Goal: Find specific page/section: Find specific page/section

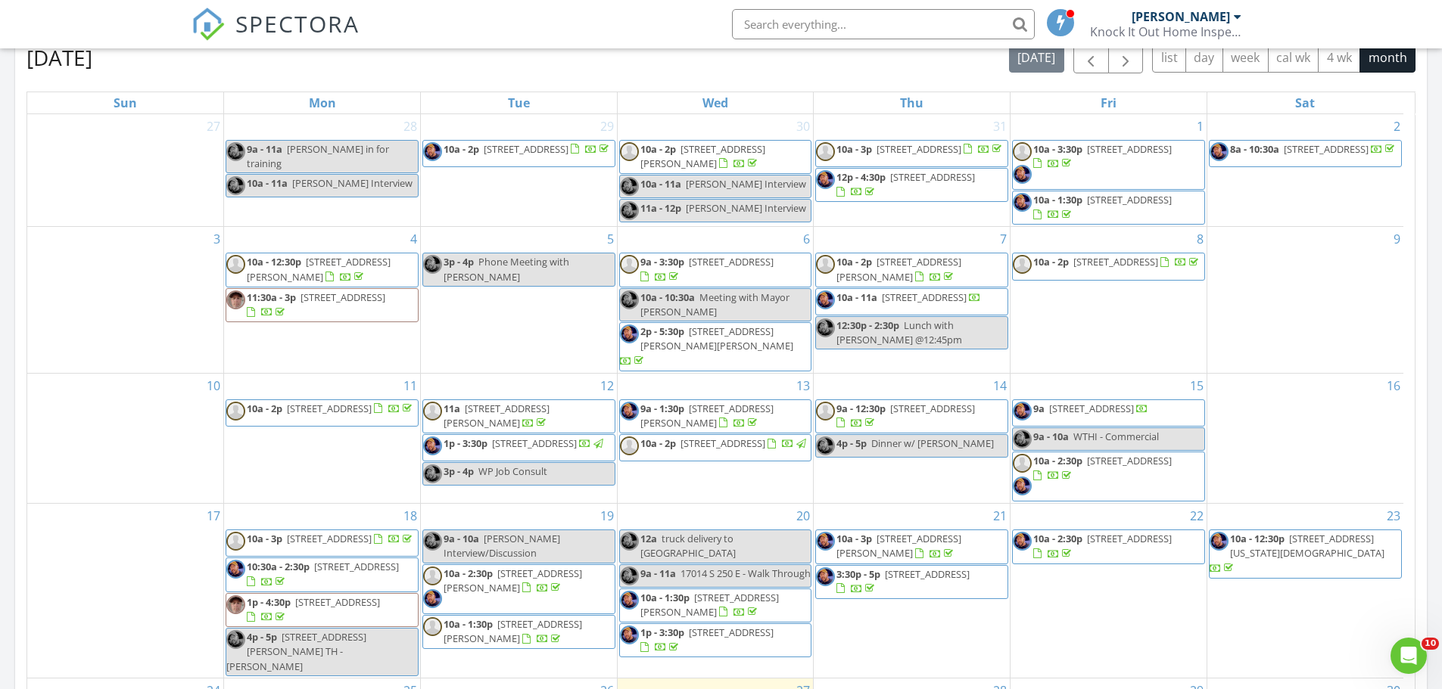
scroll to position [150, 0]
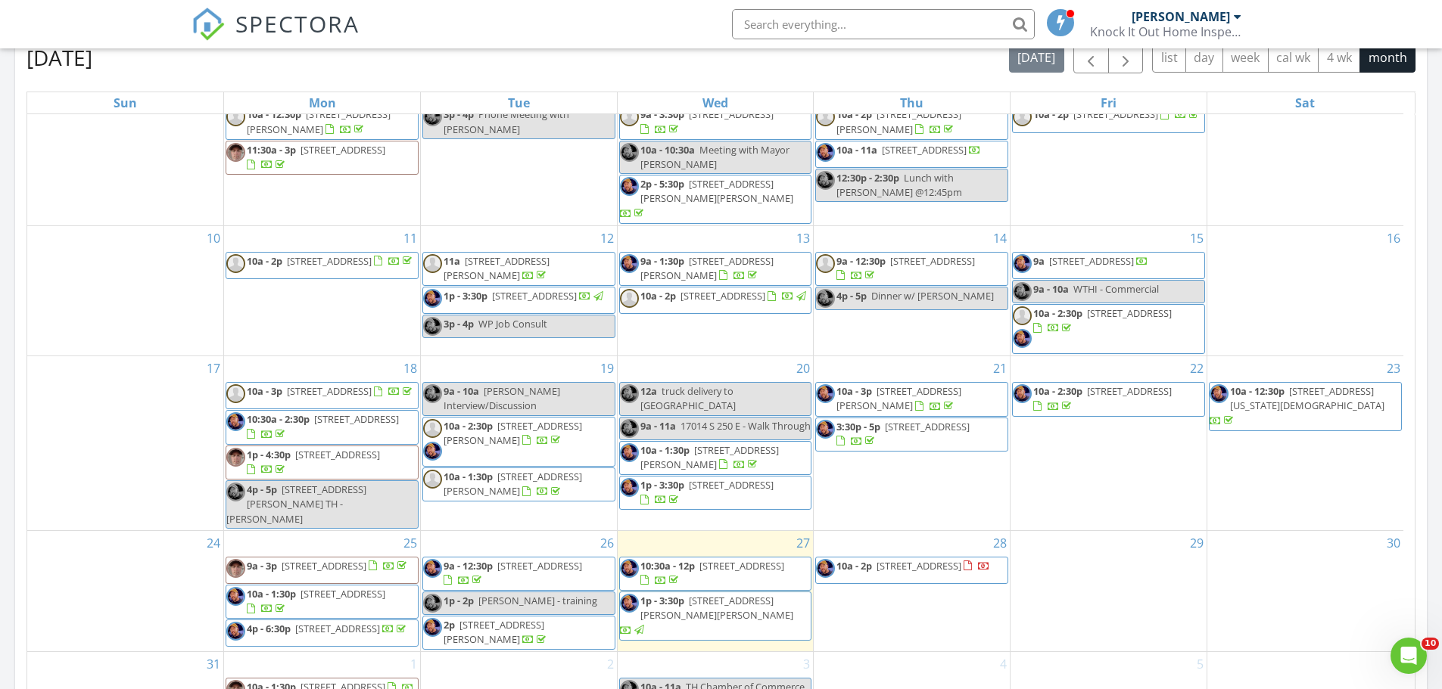
click at [905, 559] on span "2716 N 4th St, Terre Haute 47804" at bounding box center [918, 566] width 85 height 14
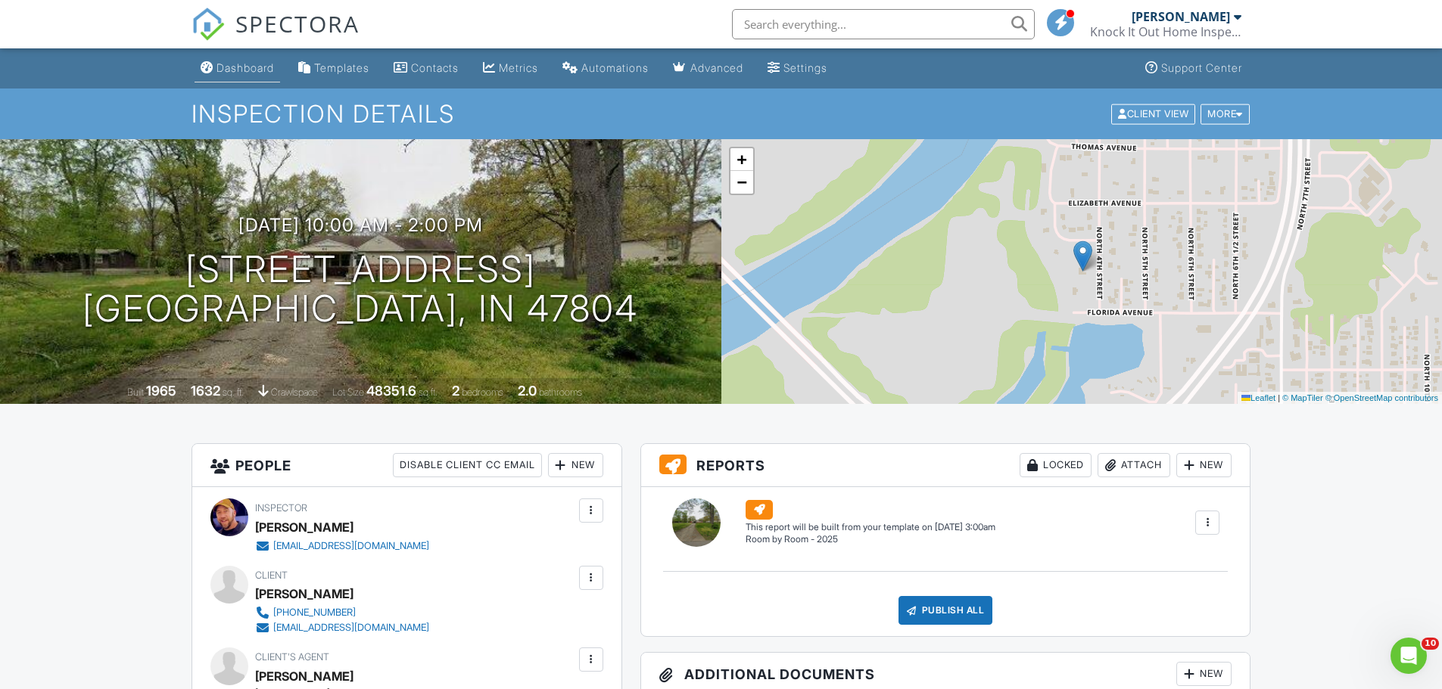
click at [253, 73] on div "Dashboard" at bounding box center [245, 67] width 58 height 13
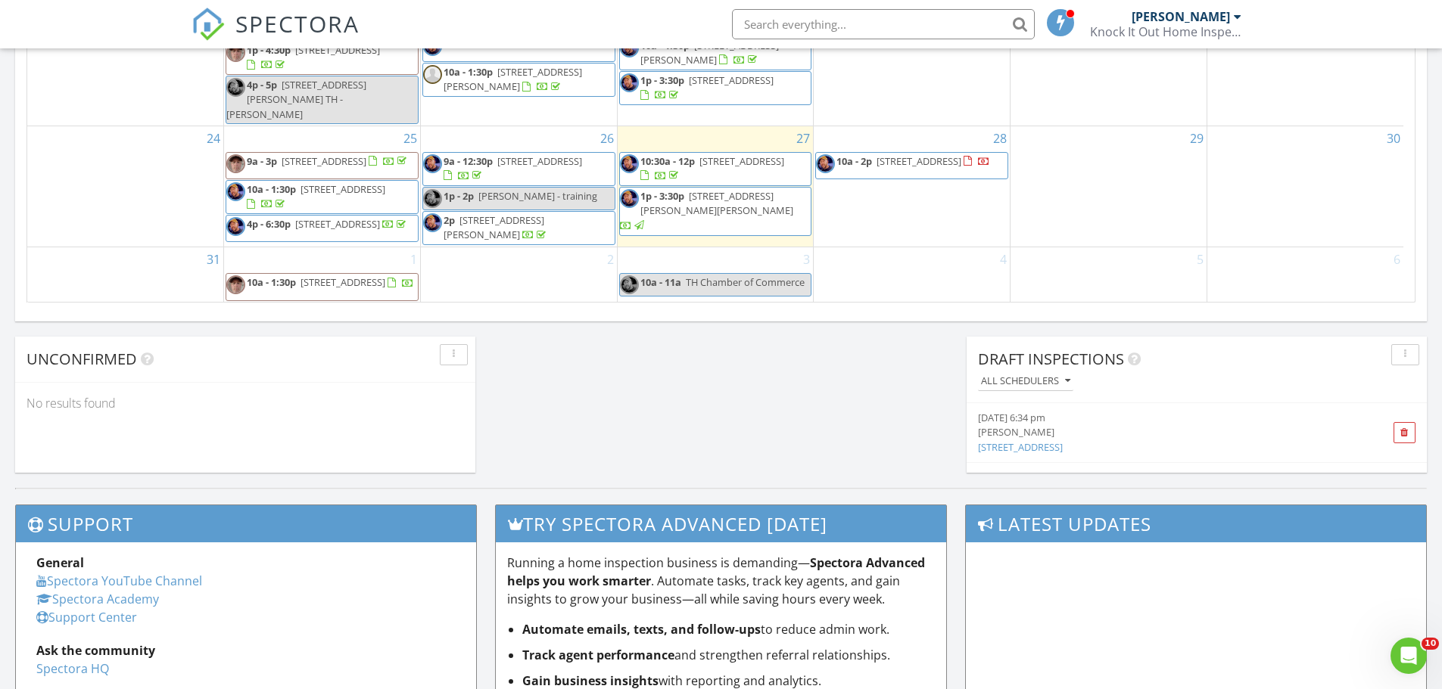
scroll to position [1059, 0]
